Goal: Information Seeking & Learning: Learn about a topic

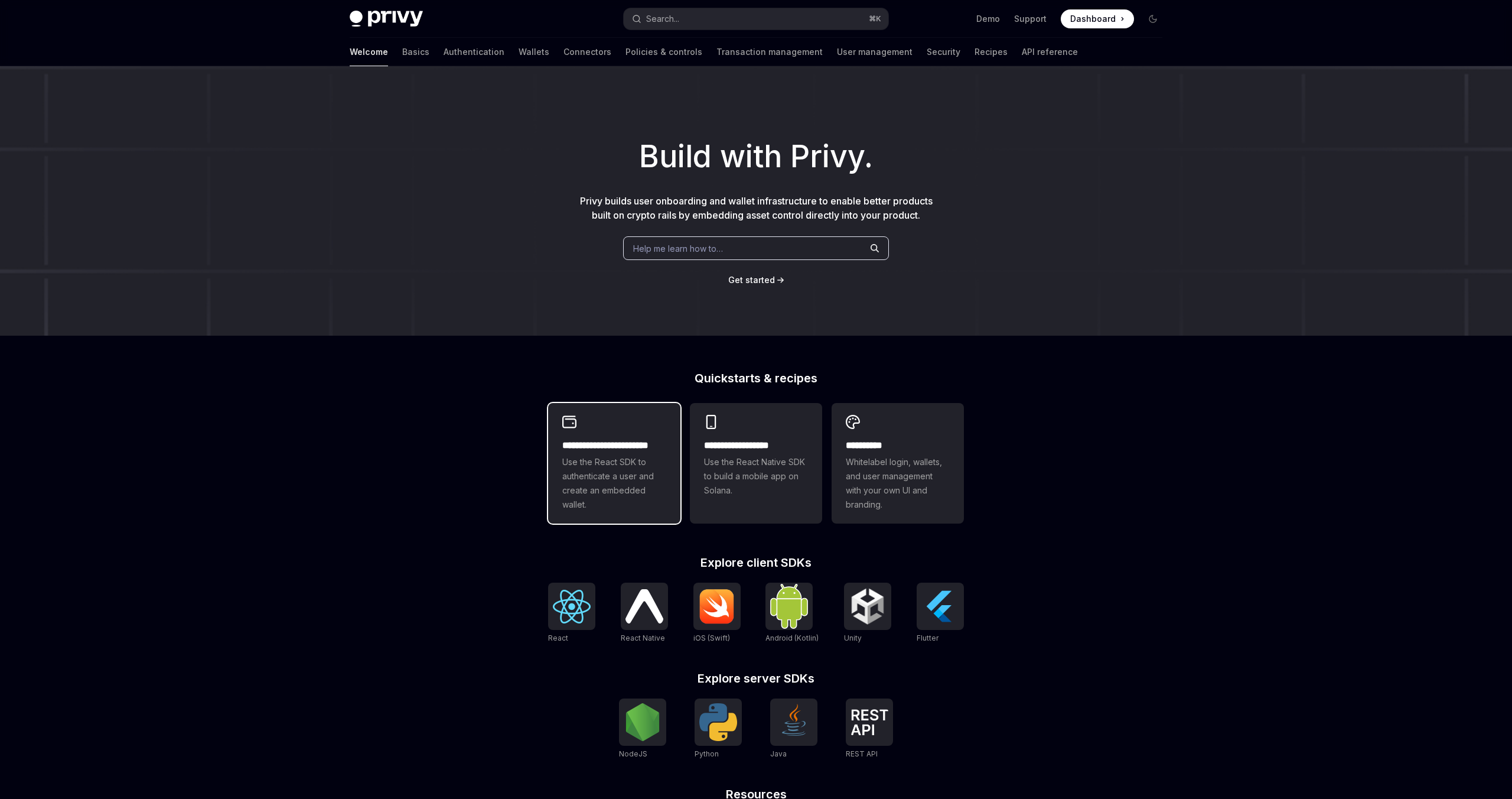
click at [647, 446] on h2 "**********" at bounding box center [614, 446] width 104 height 14
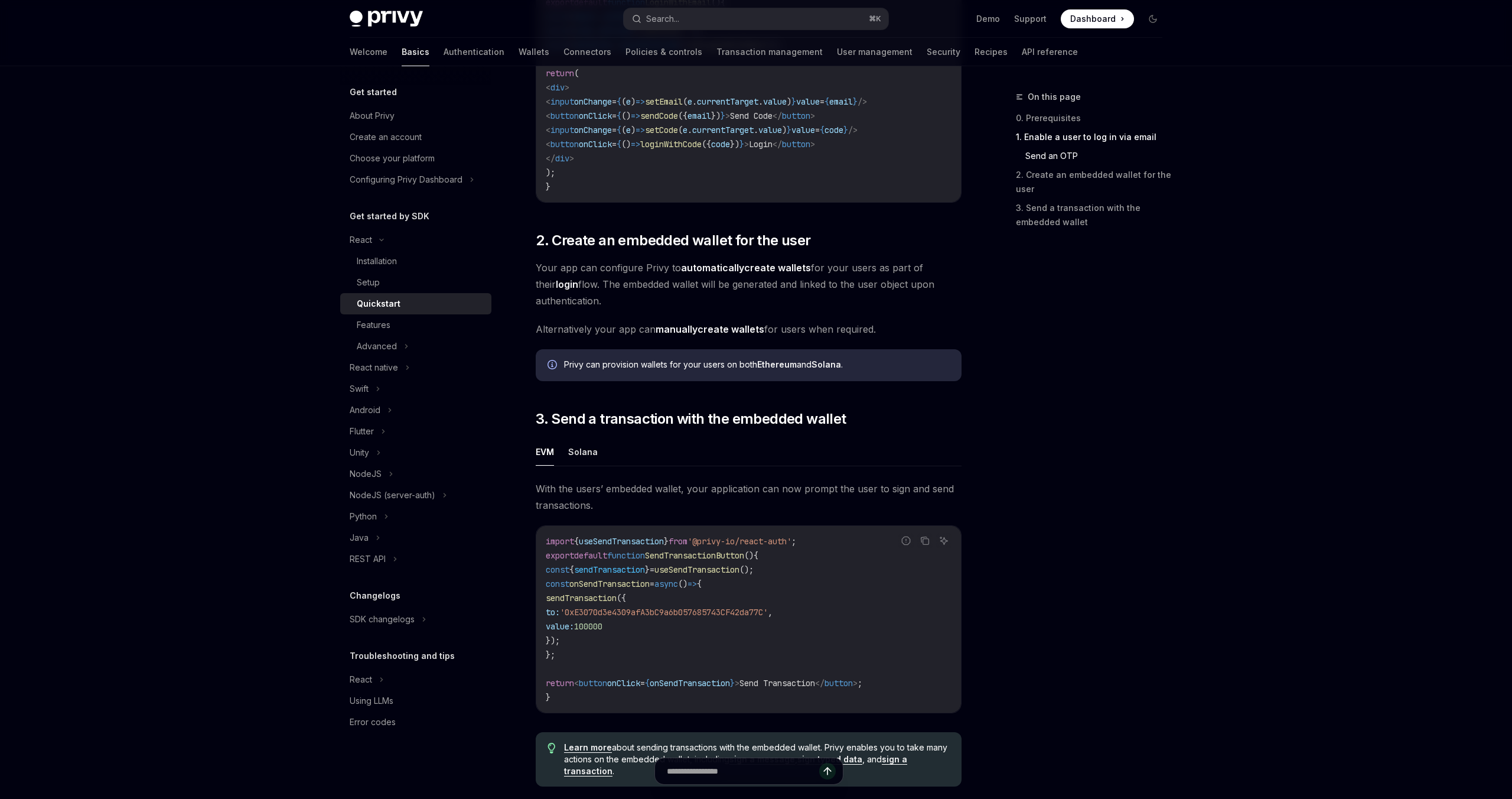
scroll to position [930, 0]
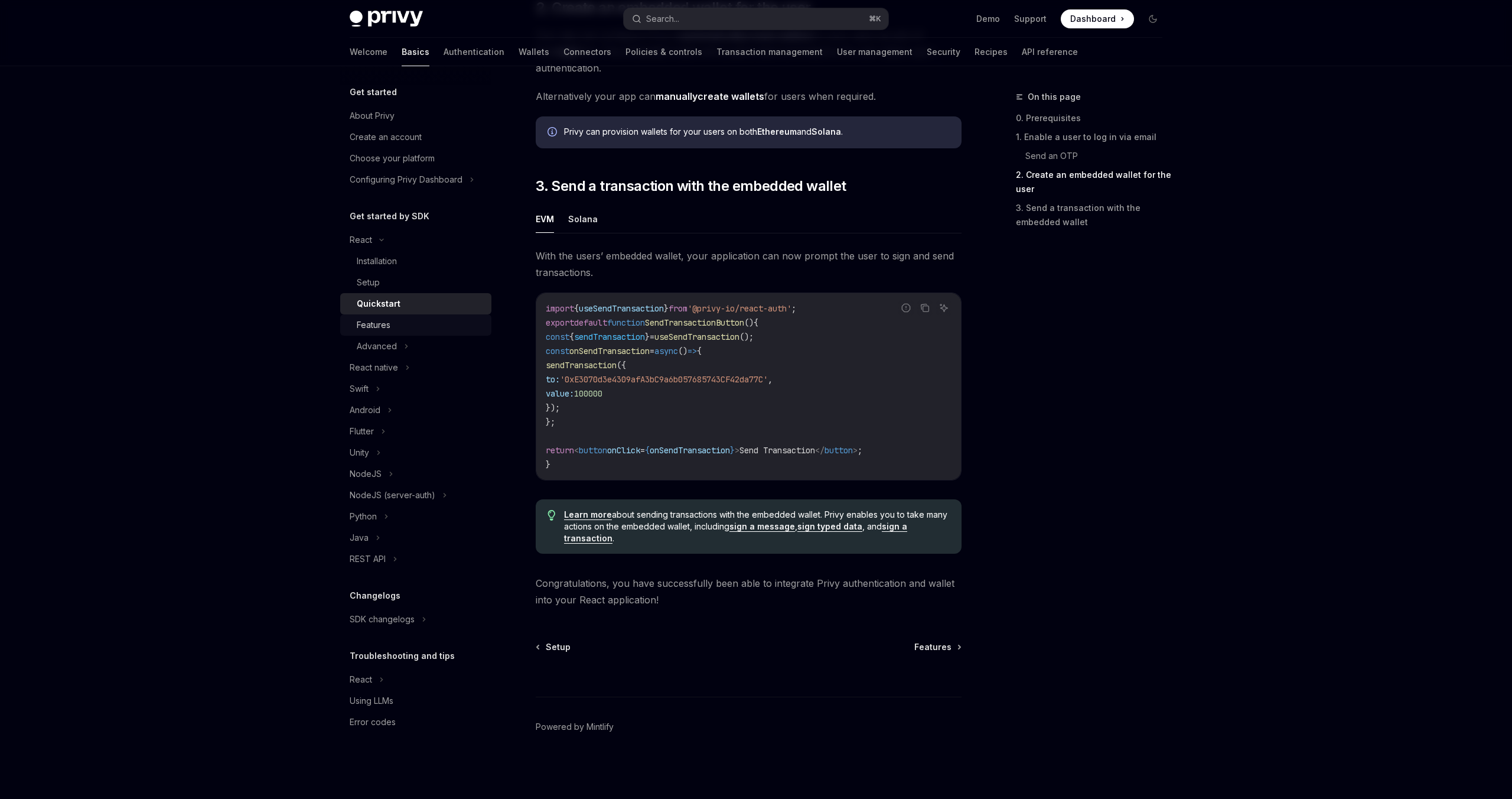
click at [383, 327] on div "Features" at bounding box center [373, 325] width 34 height 14
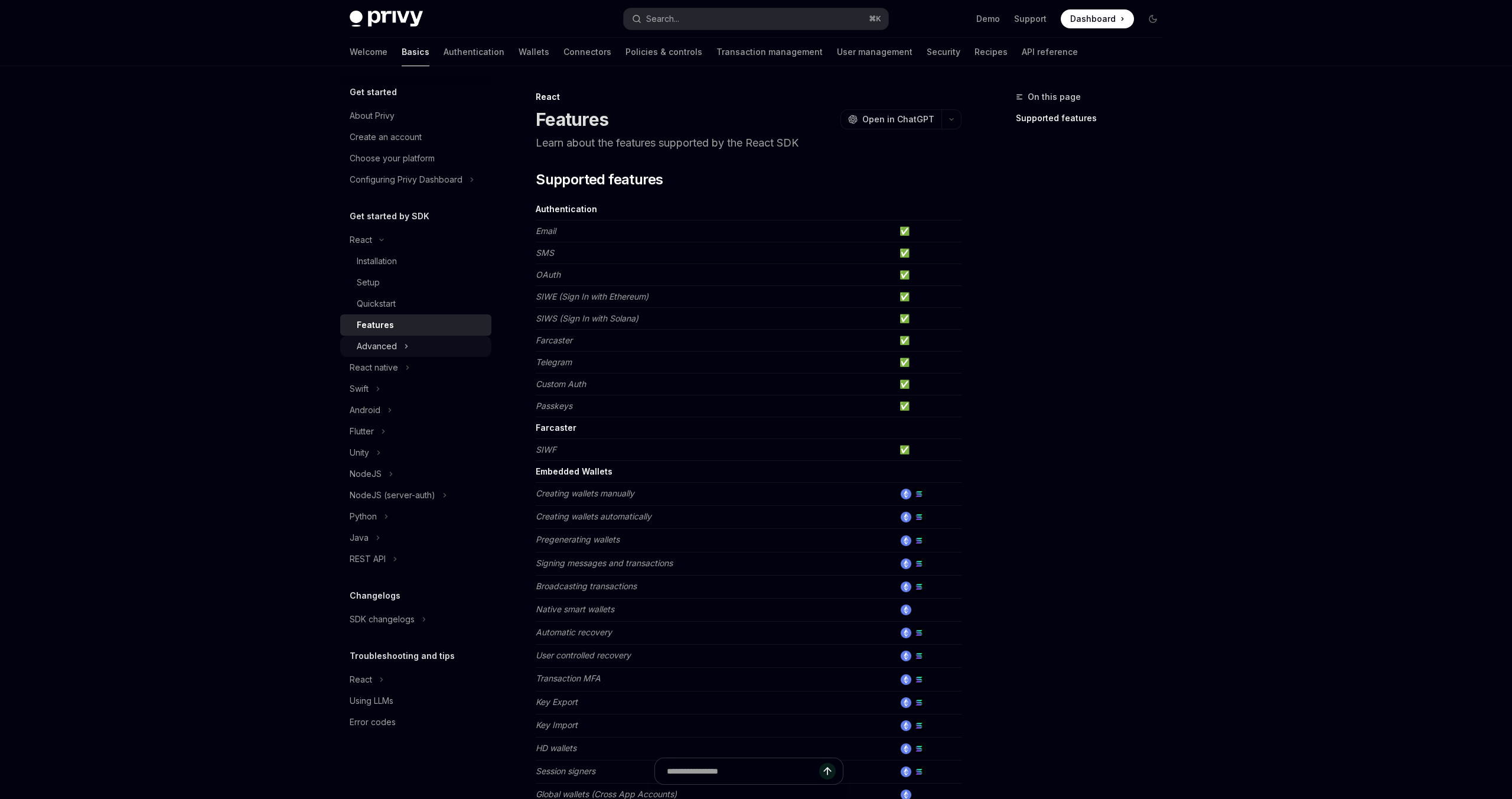
click at [387, 344] on div "Advanced" at bounding box center [377, 346] width 40 height 14
type textarea "*"
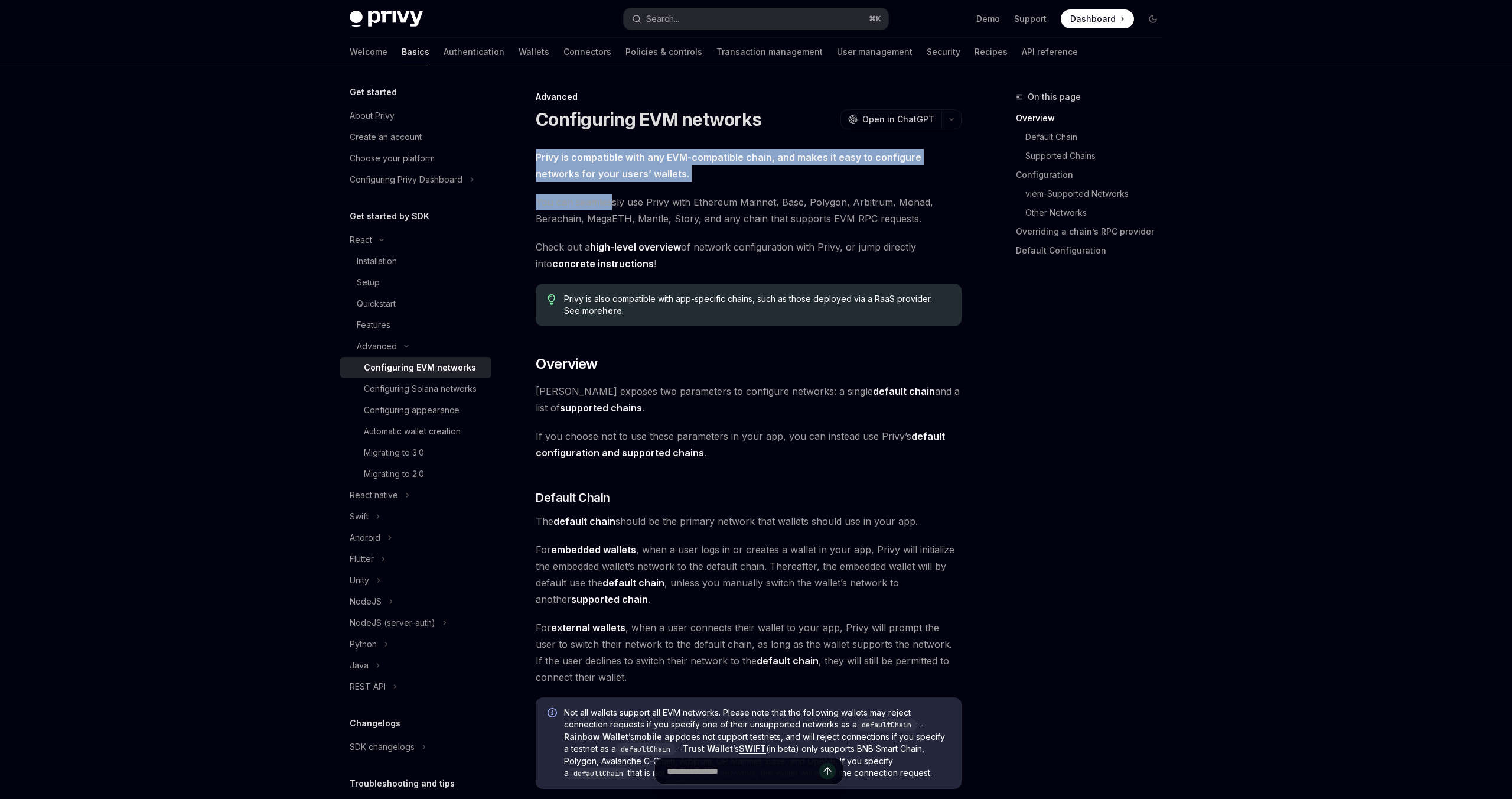
drag, startPoint x: 631, startPoint y: 147, endPoint x: 612, endPoint y: 194, distance: 50.7
click at [619, 244] on link "high-level overview" at bounding box center [635, 247] width 91 height 12
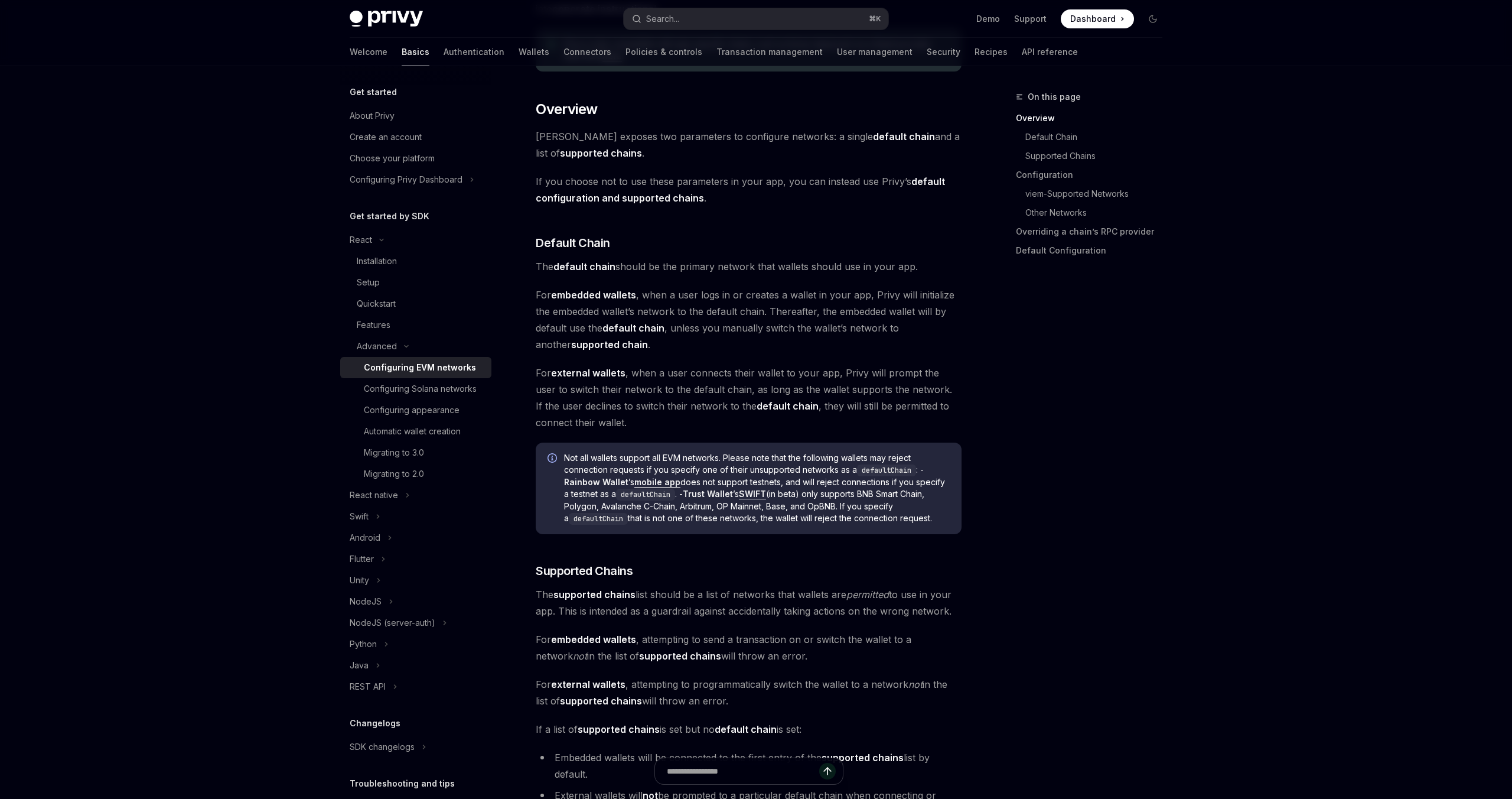
scroll to position [265, 0]
